Goal: Transaction & Acquisition: Purchase product/service

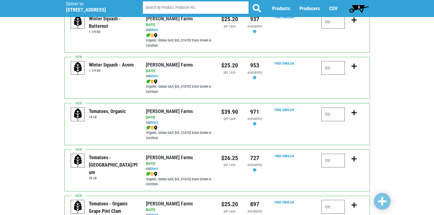
scroll to position [110, 0]
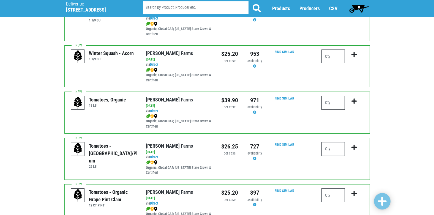
click at [332, 104] on input "number" at bounding box center [332, 103] width 23 height 14
type input "1"
click at [353, 101] on icon "submit" at bounding box center [353, 101] width 5 height 6
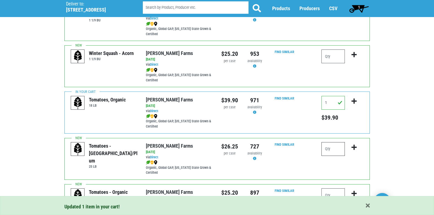
click at [332, 150] on input "number" at bounding box center [332, 149] width 23 height 14
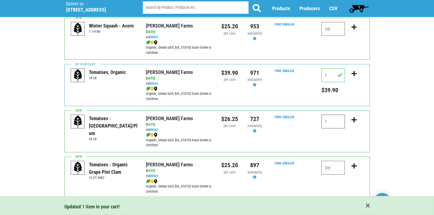
type input "1"
click at [353, 118] on icon "submit" at bounding box center [353, 120] width 5 height 6
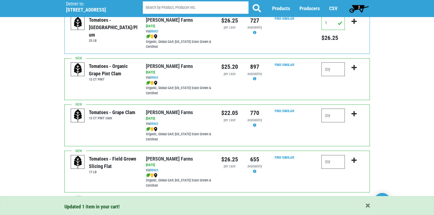
scroll to position [247, 0]
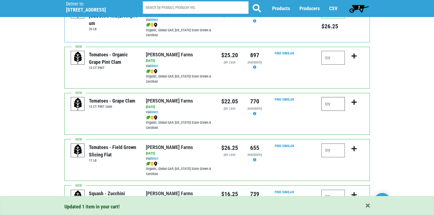
click at [340, 107] on input "number" at bounding box center [332, 104] width 23 height 14
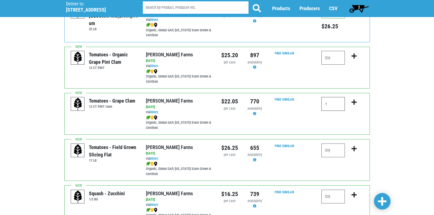
type input "1"
click at [353, 101] on icon "submit" at bounding box center [353, 102] width 5 height 6
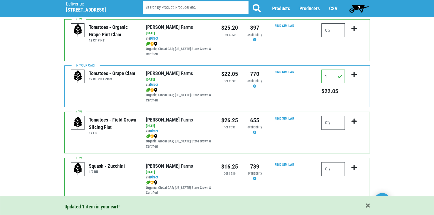
scroll to position [302, 0]
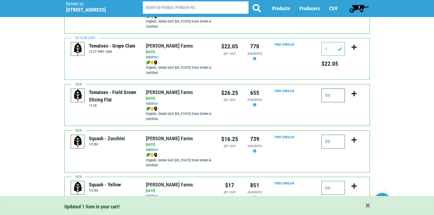
click at [331, 96] on input "number" at bounding box center [332, 96] width 23 height 14
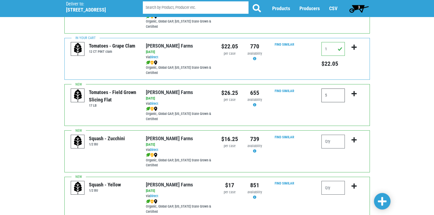
type input "5"
click at [351, 93] on icon "submit" at bounding box center [353, 94] width 5 height 6
click at [331, 96] on input "5" at bounding box center [332, 96] width 23 height 14
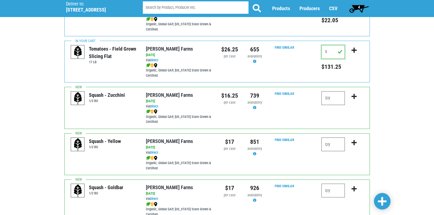
scroll to position [357, 0]
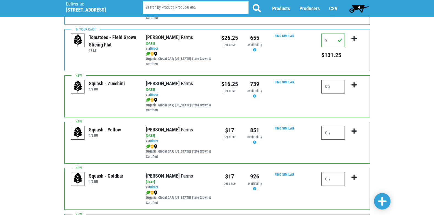
click at [335, 85] on input "number" at bounding box center [332, 87] width 23 height 14
type input "1"
click at [351, 86] on icon "submit" at bounding box center [353, 85] width 5 height 6
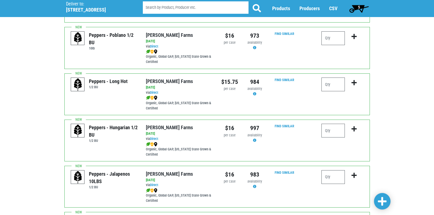
scroll to position [605, 0]
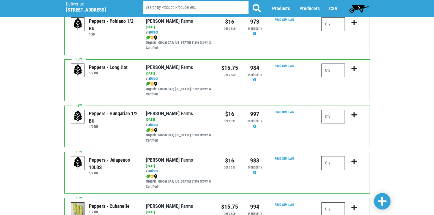
click at [330, 165] on input "number" at bounding box center [332, 163] width 23 height 14
type input "1"
click at [356, 159] on icon "submit" at bounding box center [353, 161] width 5 height 6
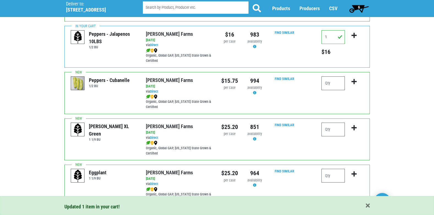
scroll to position [742, 0]
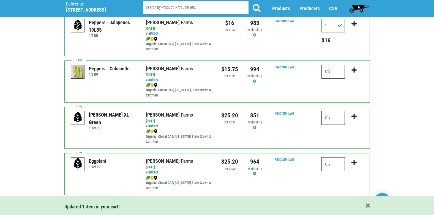
click at [335, 121] on input "number" at bounding box center [332, 118] width 23 height 14
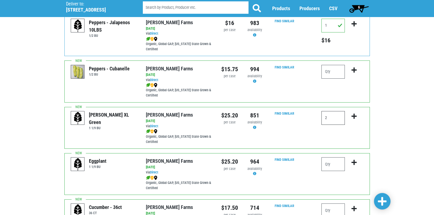
type input "2"
click at [353, 115] on icon "submit" at bounding box center [353, 116] width 5 height 6
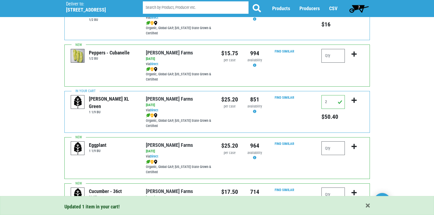
scroll to position [770, 0]
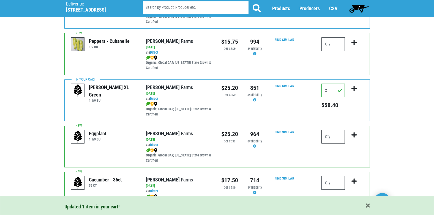
click at [330, 139] on input "number" at bounding box center [332, 137] width 23 height 14
type input "1"
click at [357, 132] on button "submit" at bounding box center [353, 138] width 13 height 17
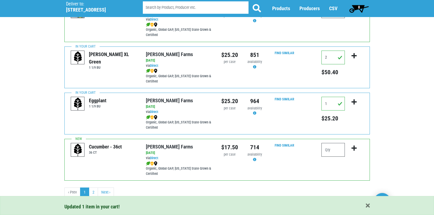
scroll to position [803, 0]
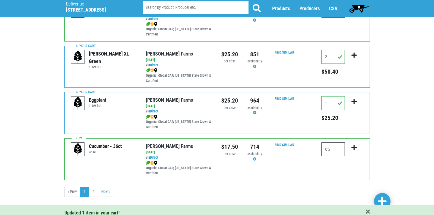
click at [341, 147] on input "number" at bounding box center [332, 149] width 23 height 14
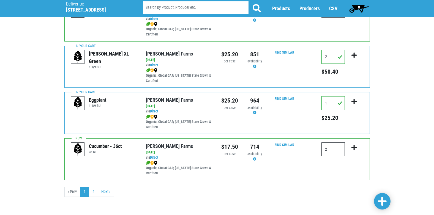
type input "2"
click at [356, 148] on icon "submit" at bounding box center [353, 148] width 5 height 6
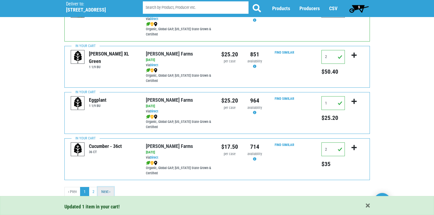
click at [109, 194] on link "Next ›" at bounding box center [106, 192] width 16 height 10
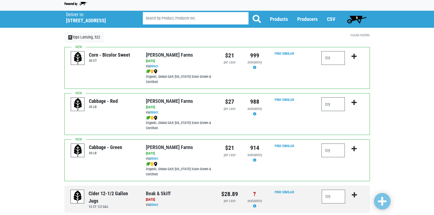
scroll to position [27, 0]
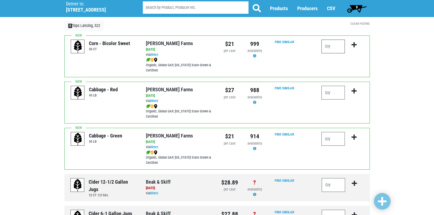
click at [335, 50] on input "number" at bounding box center [332, 47] width 23 height 14
type input "8"
click at [356, 46] on icon "submit" at bounding box center [353, 45] width 5 height 6
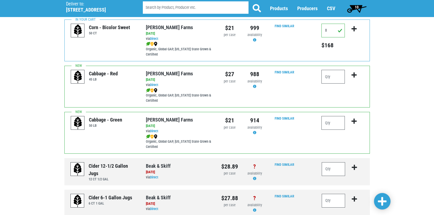
scroll to position [55, 0]
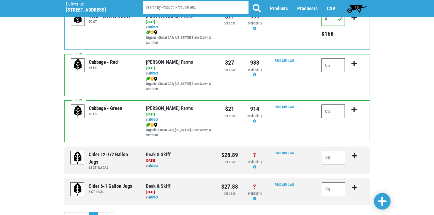
click at [332, 111] on input "number" at bounding box center [332, 111] width 23 height 14
type input "4"
type input "1"
click at [355, 109] on icon "submit" at bounding box center [353, 110] width 5 height 6
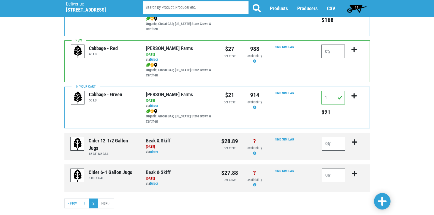
scroll to position [80, 0]
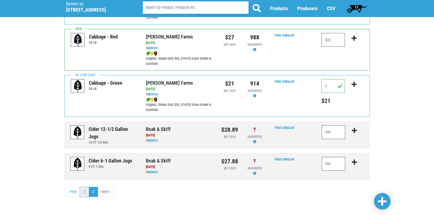
click at [84, 190] on link "1" at bounding box center [84, 192] width 9 height 10
click at [84, 195] on link "1" at bounding box center [84, 192] width 9 height 10
click at [69, 189] on link "‹ Prev" at bounding box center [72, 192] width 16 height 10
click at [86, 192] on link "1" at bounding box center [84, 192] width 9 height 10
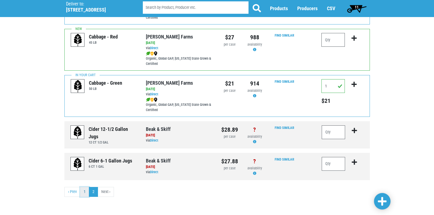
click at [86, 192] on link "1" at bounding box center [84, 192] width 9 height 10
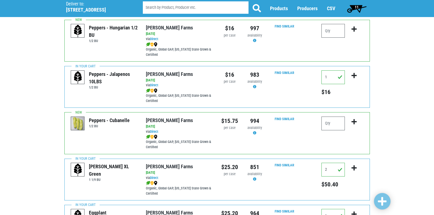
scroll to position [687, 0]
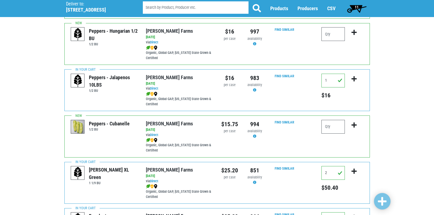
click at [355, 10] on span "11" at bounding box center [356, 8] width 24 height 11
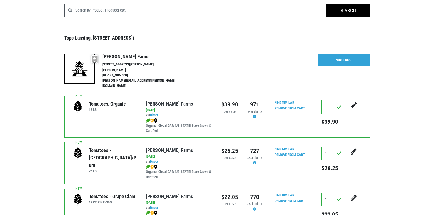
scroll to position [21, 0]
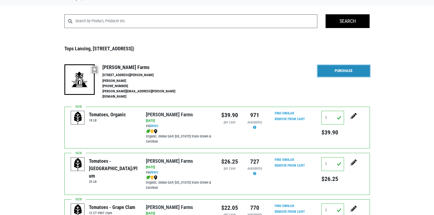
click at [340, 76] on link "Purchase" at bounding box center [343, 71] width 52 height 12
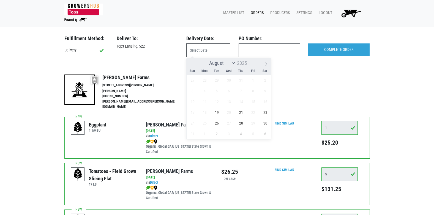
click at [199, 51] on input "text" at bounding box center [208, 50] width 44 height 14
click at [218, 113] on span "19" at bounding box center [216, 112] width 11 height 11
type input "[DATE]"
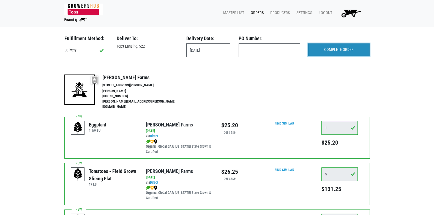
click at [322, 50] on input "COMPLETE ORDER" at bounding box center [338, 49] width 61 height 13
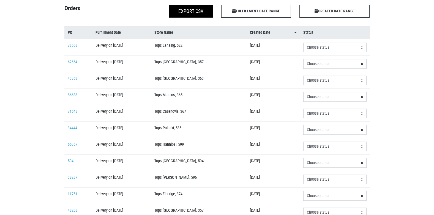
scroll to position [27, 0]
